Goal: Check status: Check status

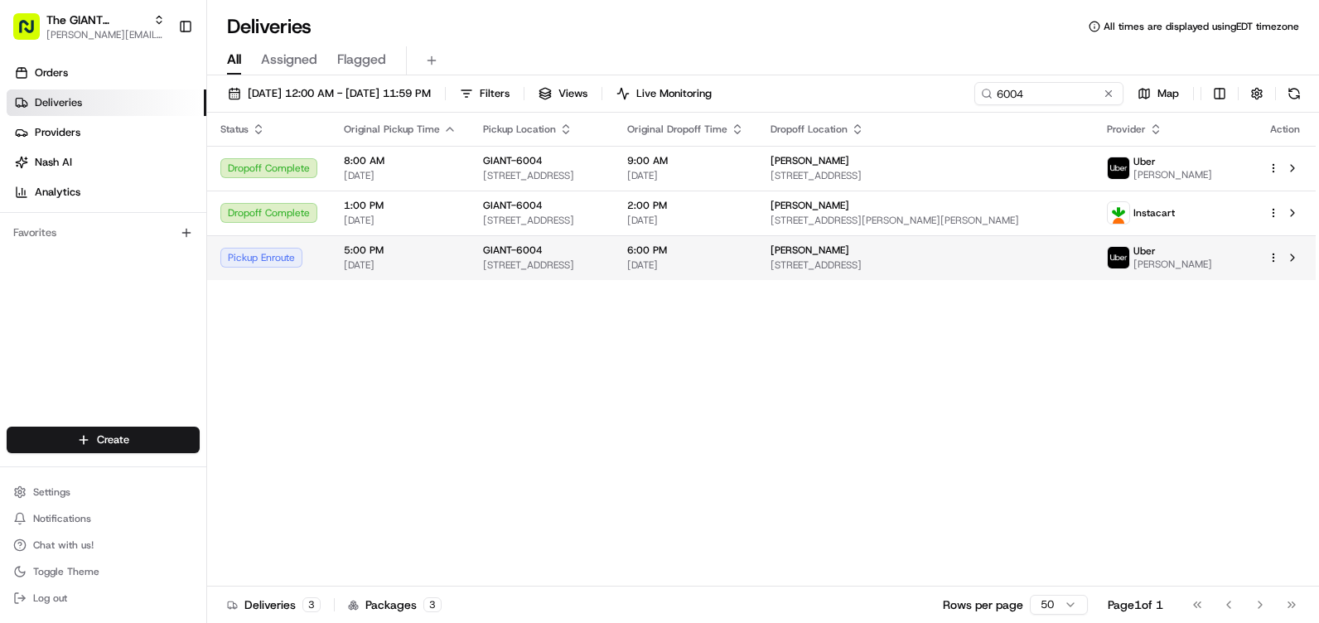
click at [1273, 262] on html "The GIANT Company [EMAIL_ADDRESS][DOMAIN_NAME] Toggle Sidebar Orders Deliveries…" at bounding box center [659, 311] width 1319 height 623
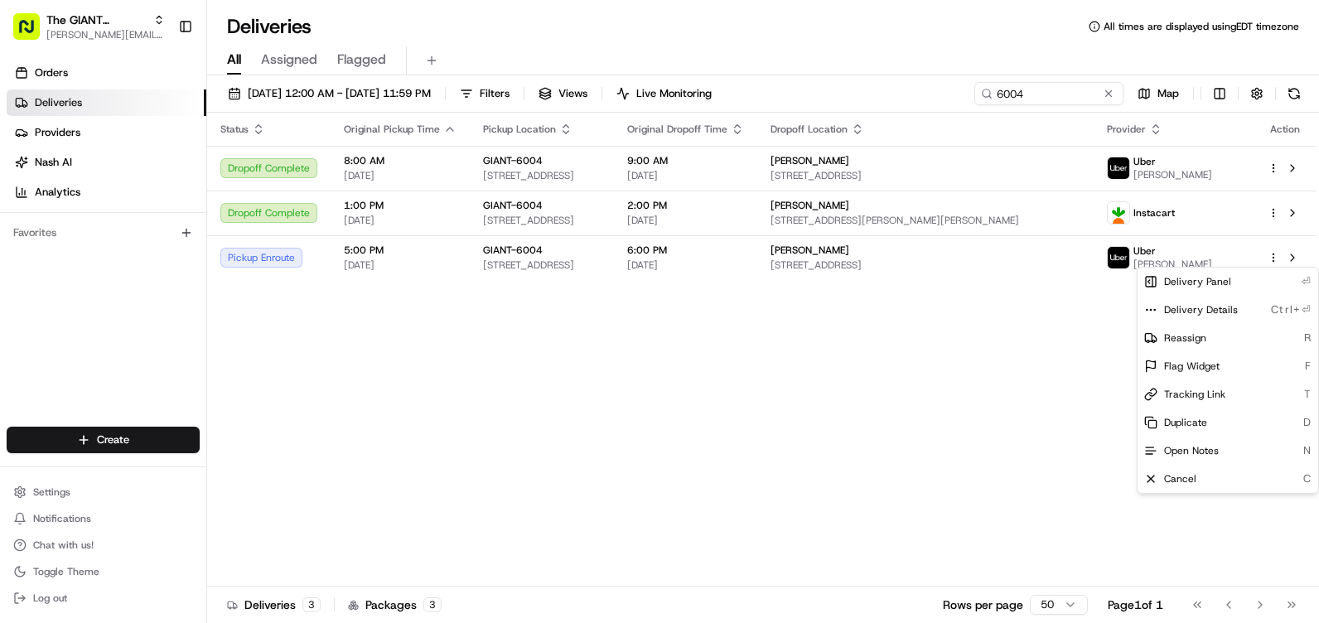
click at [935, 264] on html "The GIANT Company [EMAIL_ADDRESS][DOMAIN_NAME] Toggle Sidebar Orders Deliveries…" at bounding box center [659, 311] width 1319 height 623
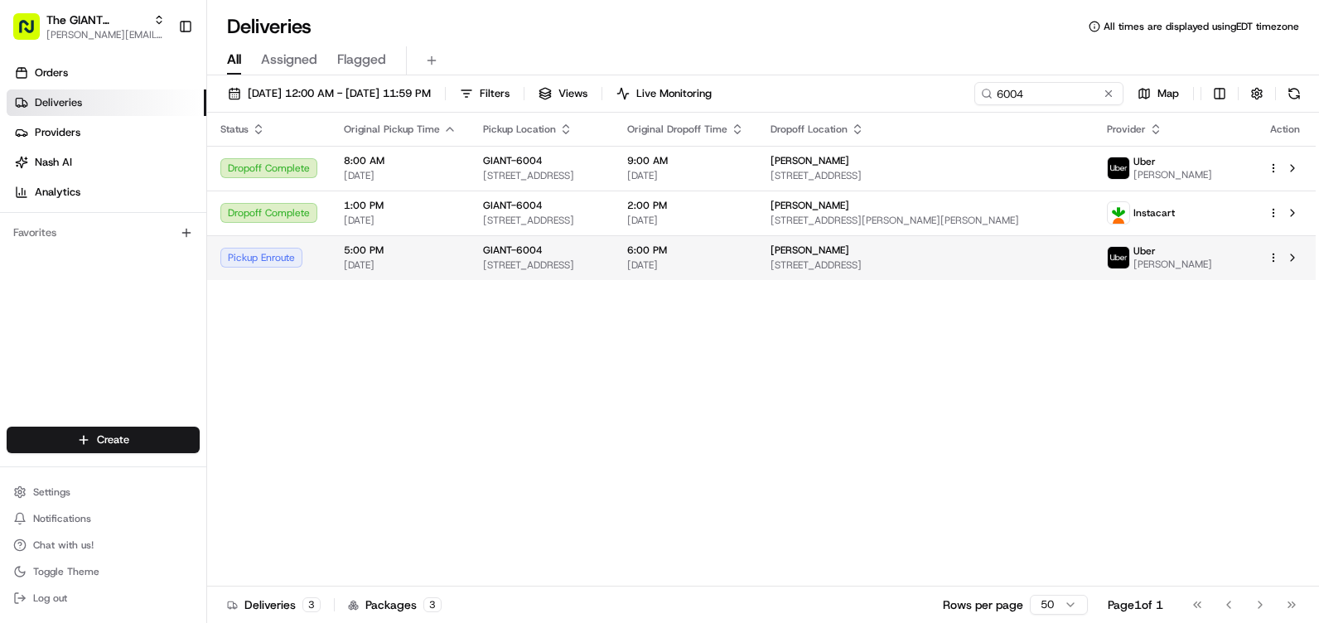
click at [601, 251] on div "GIANT-6004" at bounding box center [542, 250] width 118 height 13
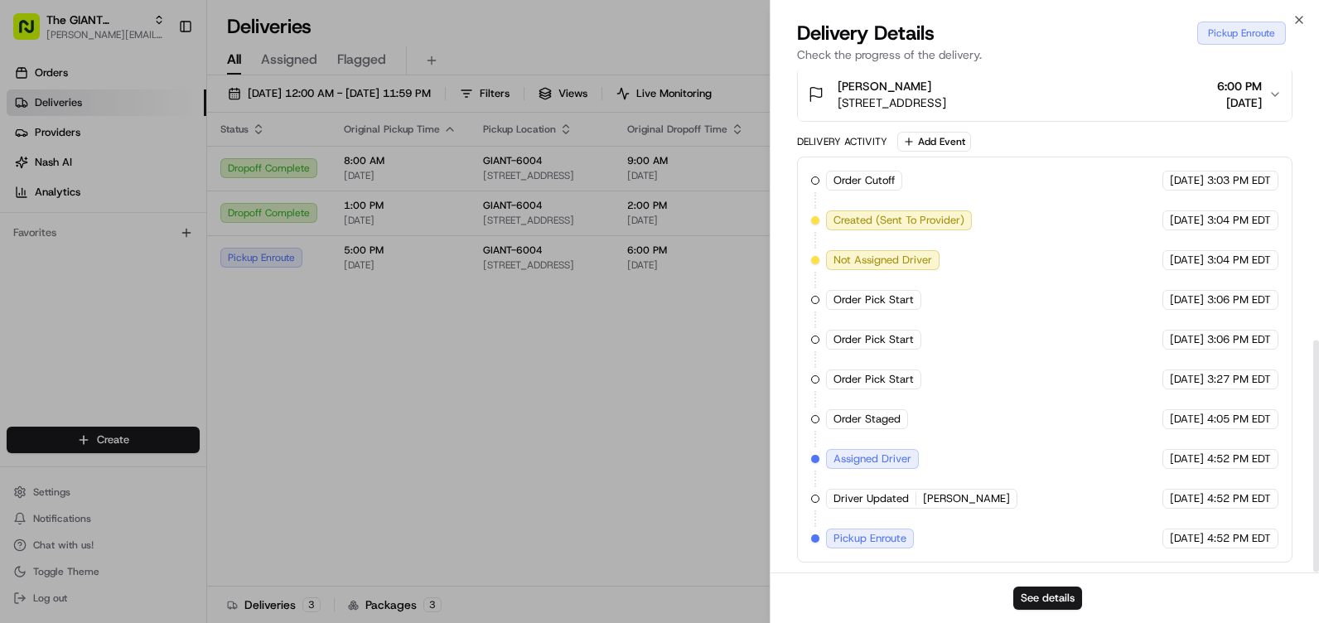
scroll to position [587, 0]
click at [1170, 413] on span "[DATE]" at bounding box center [1187, 419] width 34 height 15
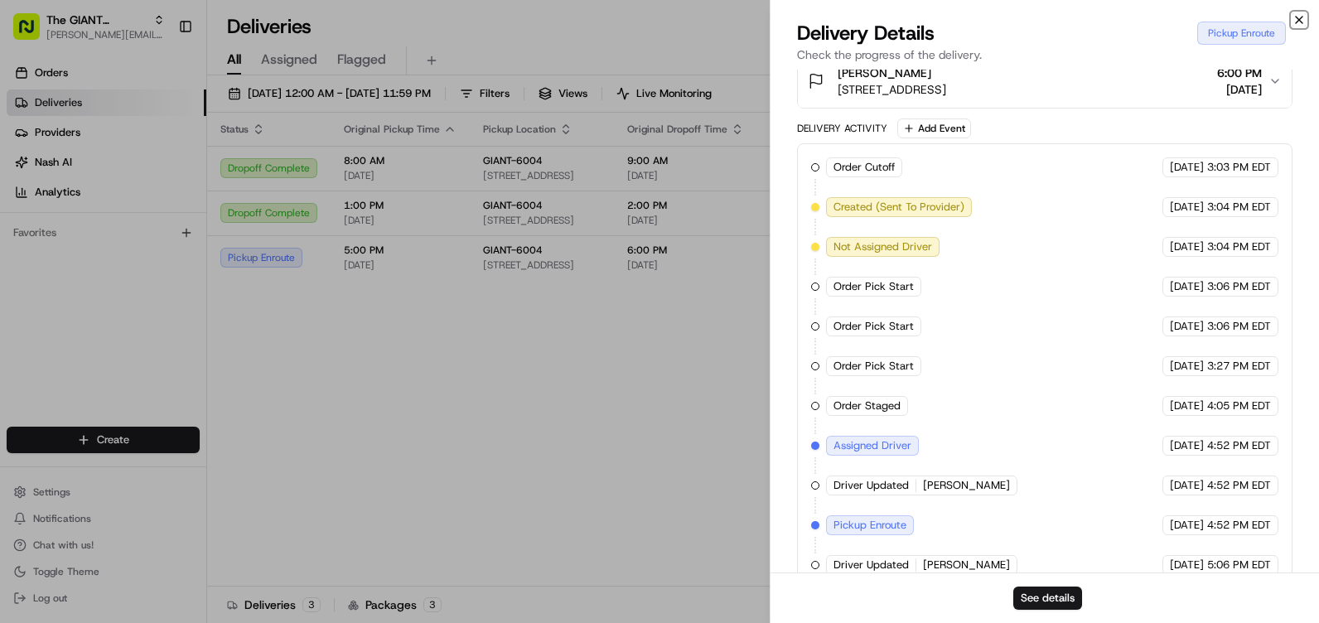
click at [1297, 19] on icon "button" at bounding box center [1298, 19] width 13 height 13
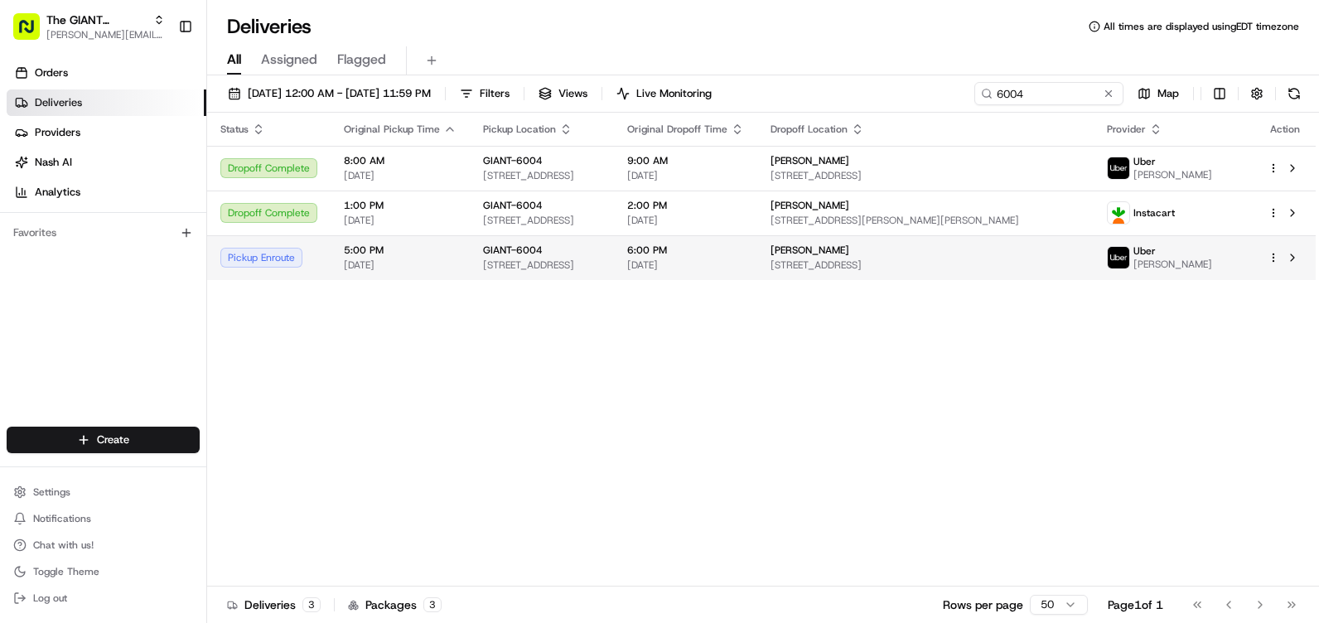
click at [1274, 255] on html "The GIANT Company [EMAIL_ADDRESS][DOMAIN_NAME] Toggle Sidebar Orders Deliveries…" at bounding box center [659, 311] width 1319 height 623
click at [1291, 265] on html "The GIANT Company [EMAIL_ADDRESS][DOMAIN_NAME] Toggle Sidebar Orders Deliveries…" at bounding box center [659, 311] width 1319 height 623
click at [1291, 262] on button at bounding box center [1292, 258] width 20 height 20
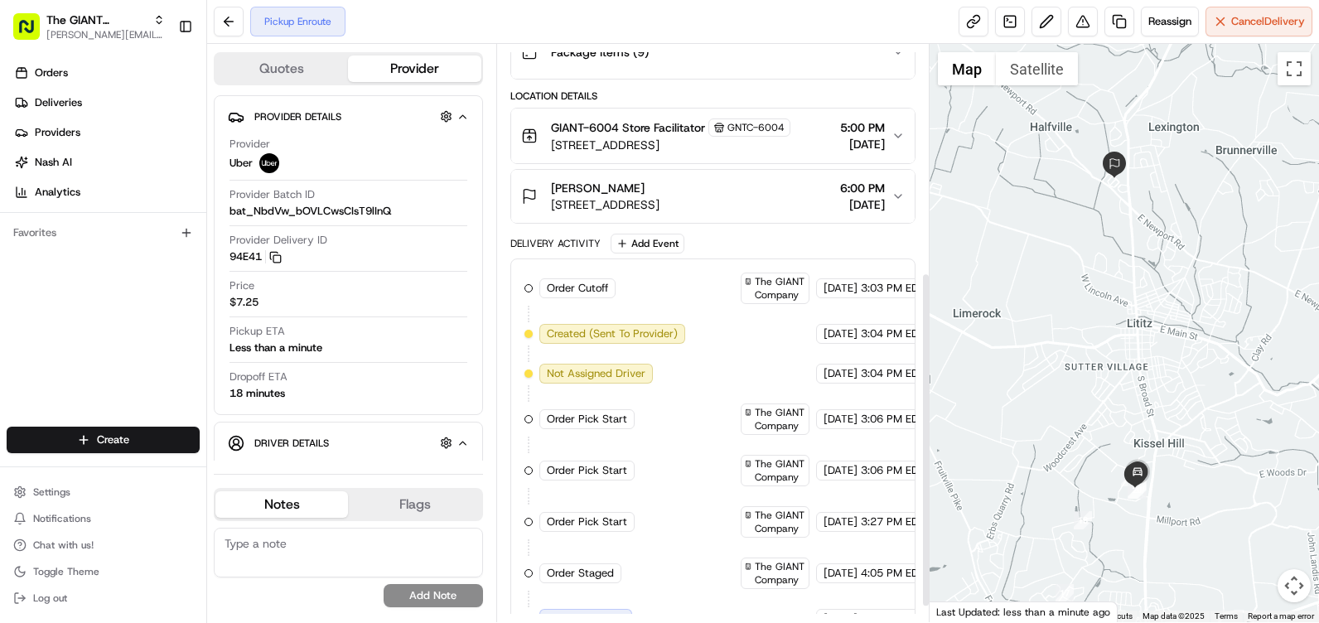
scroll to position [86, 0]
